Goal: Navigation & Orientation: Find specific page/section

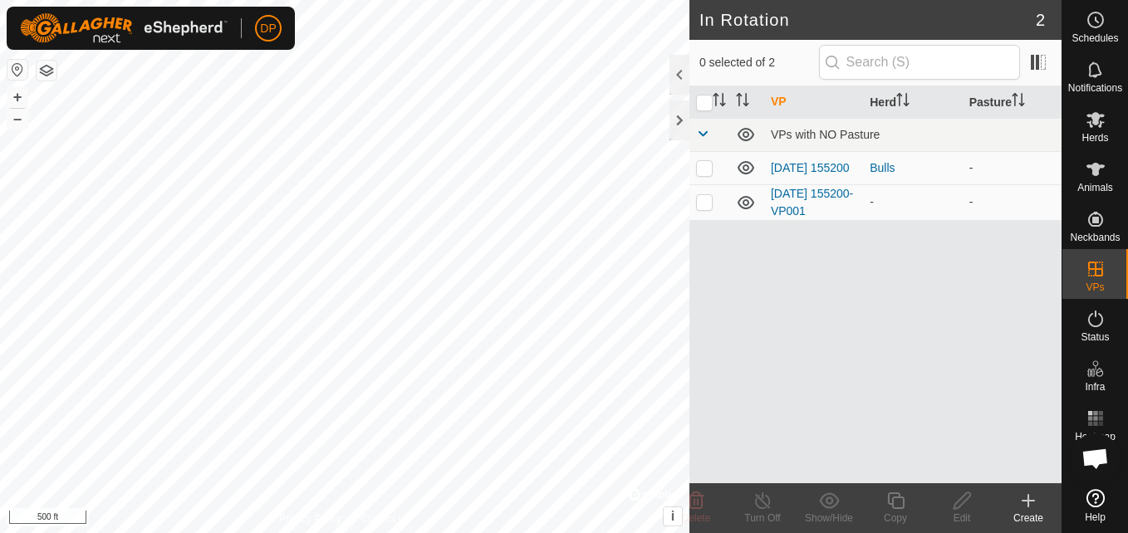
scroll to position [944, 0]
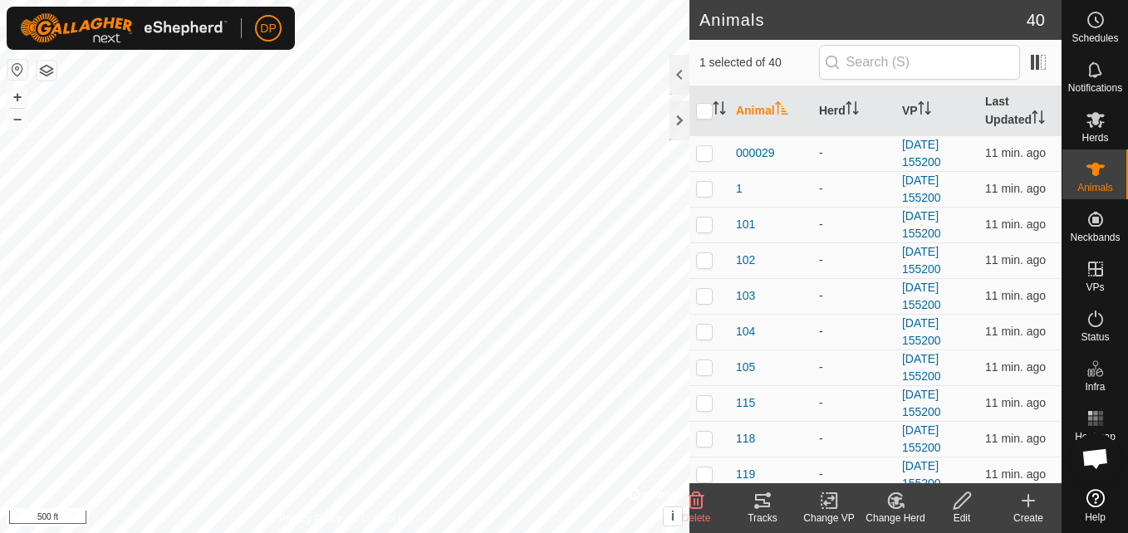
click at [760, 503] on icon at bounding box center [763, 501] width 20 height 20
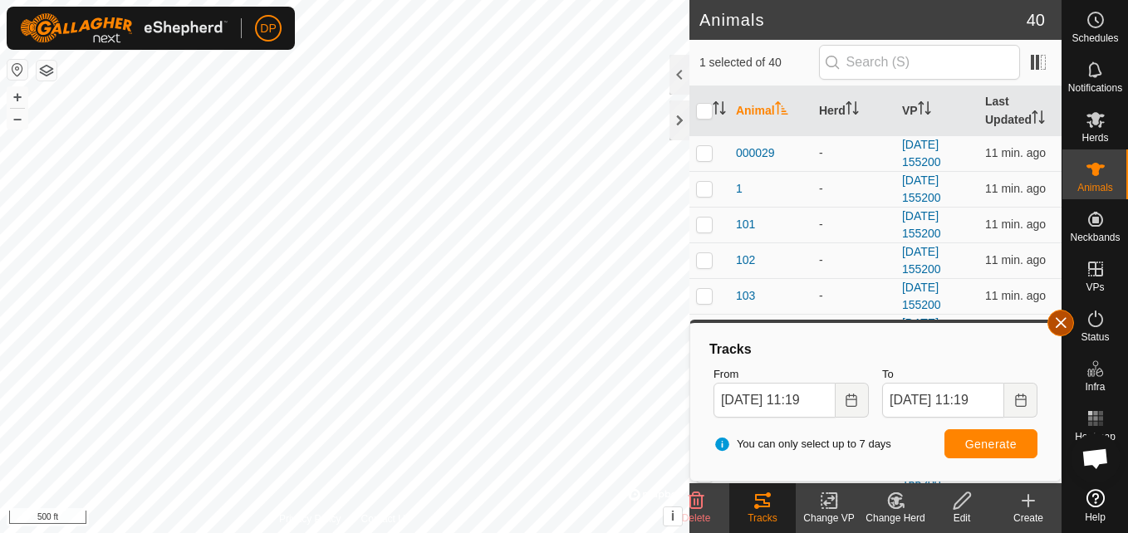
click at [1055, 321] on button "button" at bounding box center [1061, 323] width 27 height 27
